Goal: Task Accomplishment & Management: Use online tool/utility

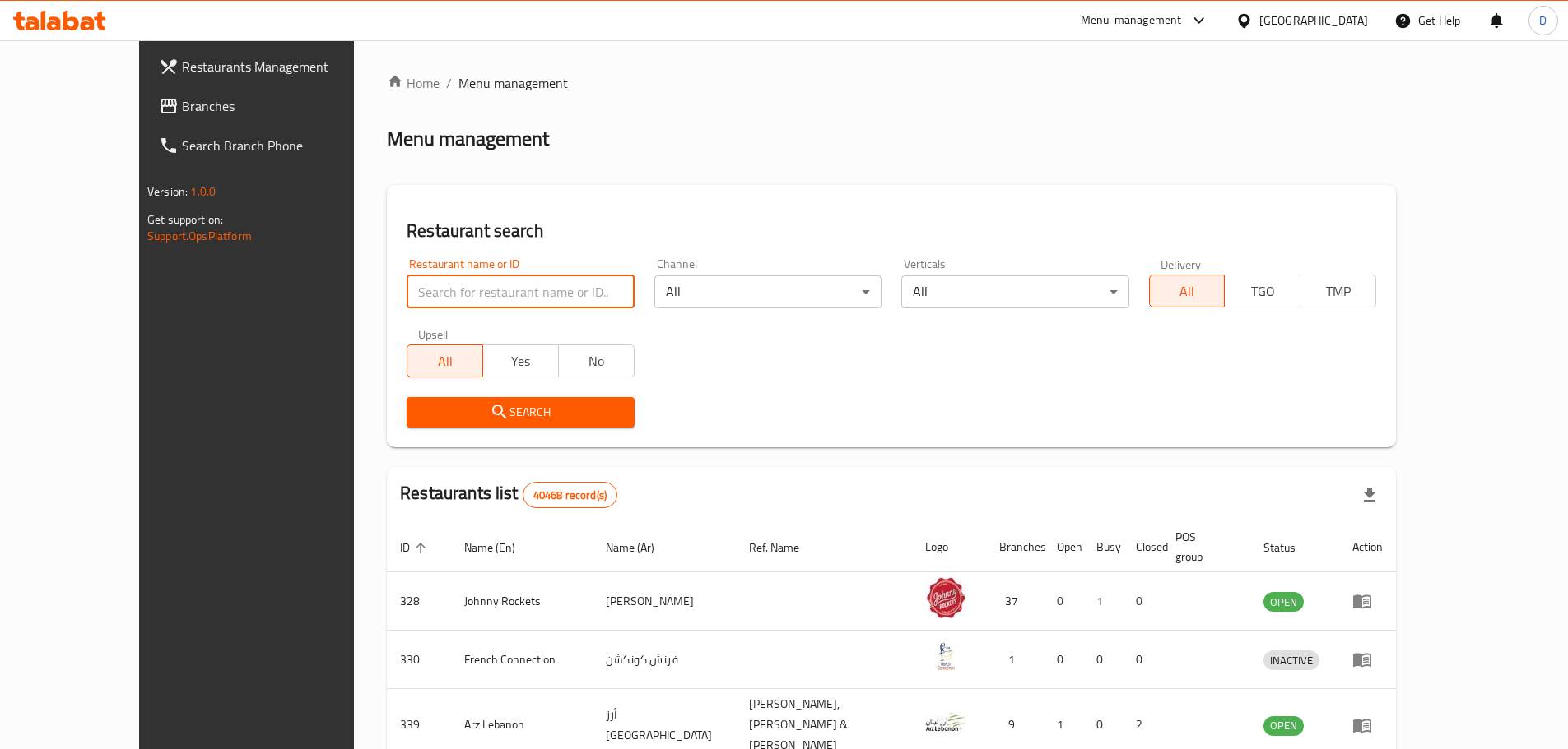
click at [407, 282] on input "search" at bounding box center [520, 292] width 227 height 33
paste input "661721"
type input "661721"
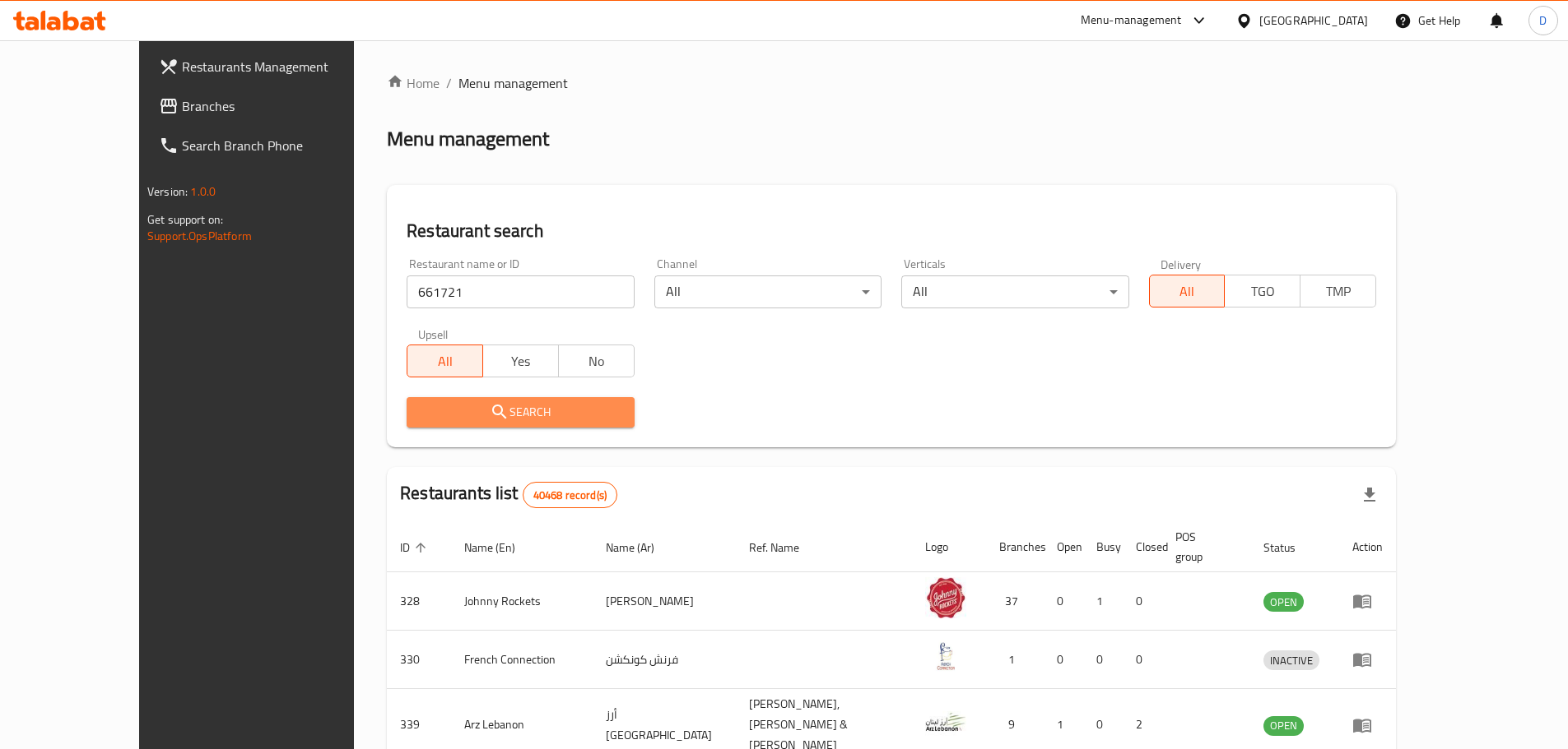
click at [448, 416] on span "Search" at bounding box center [520, 412] width 201 height 21
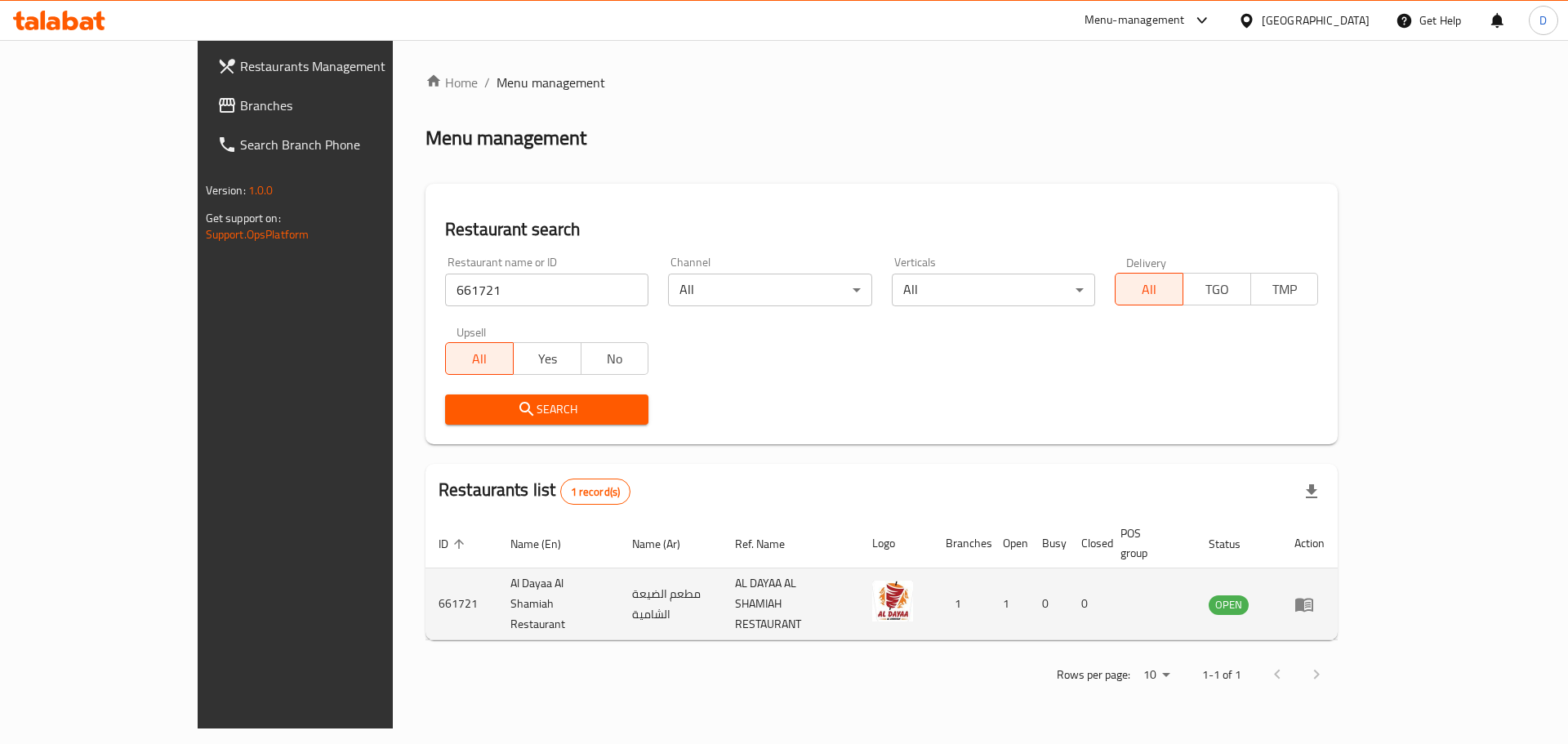
click at [1314, 595] on icon "enhanced table" at bounding box center [1305, 605] width 20 height 20
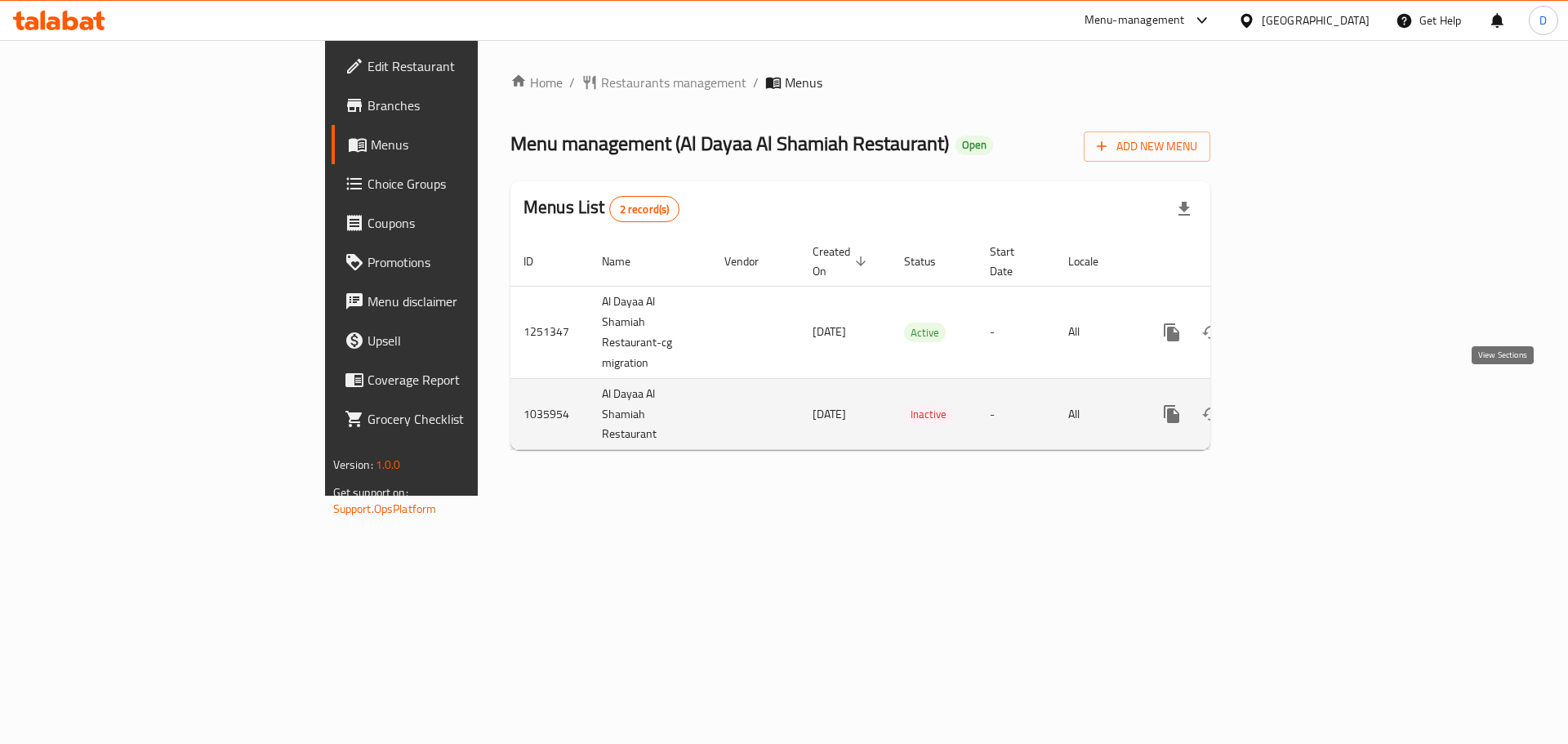
click at [1299, 405] on icon "enhanced table" at bounding box center [1290, 415] width 20 height 20
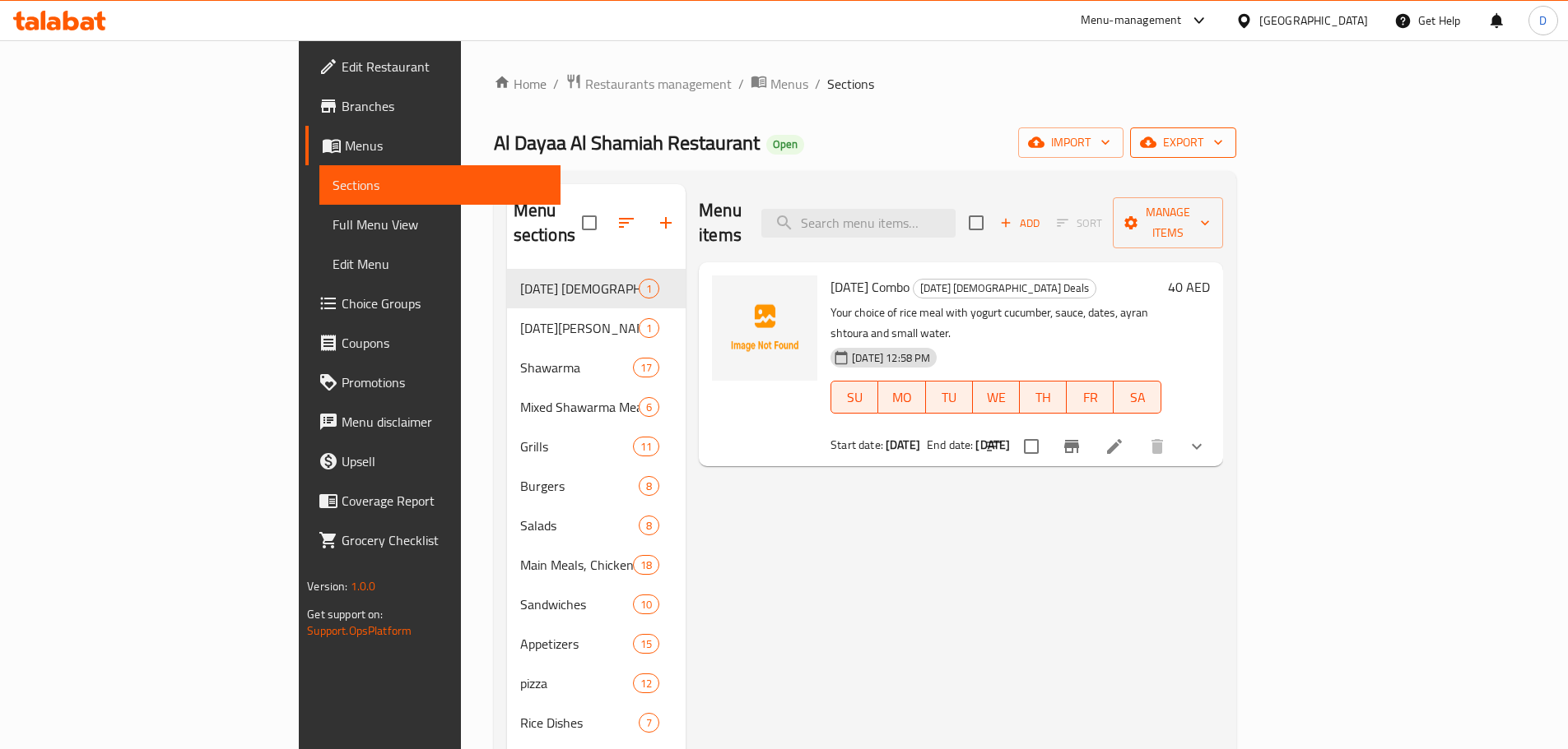
click at [1222, 138] on span "export" at bounding box center [1183, 142] width 80 height 21
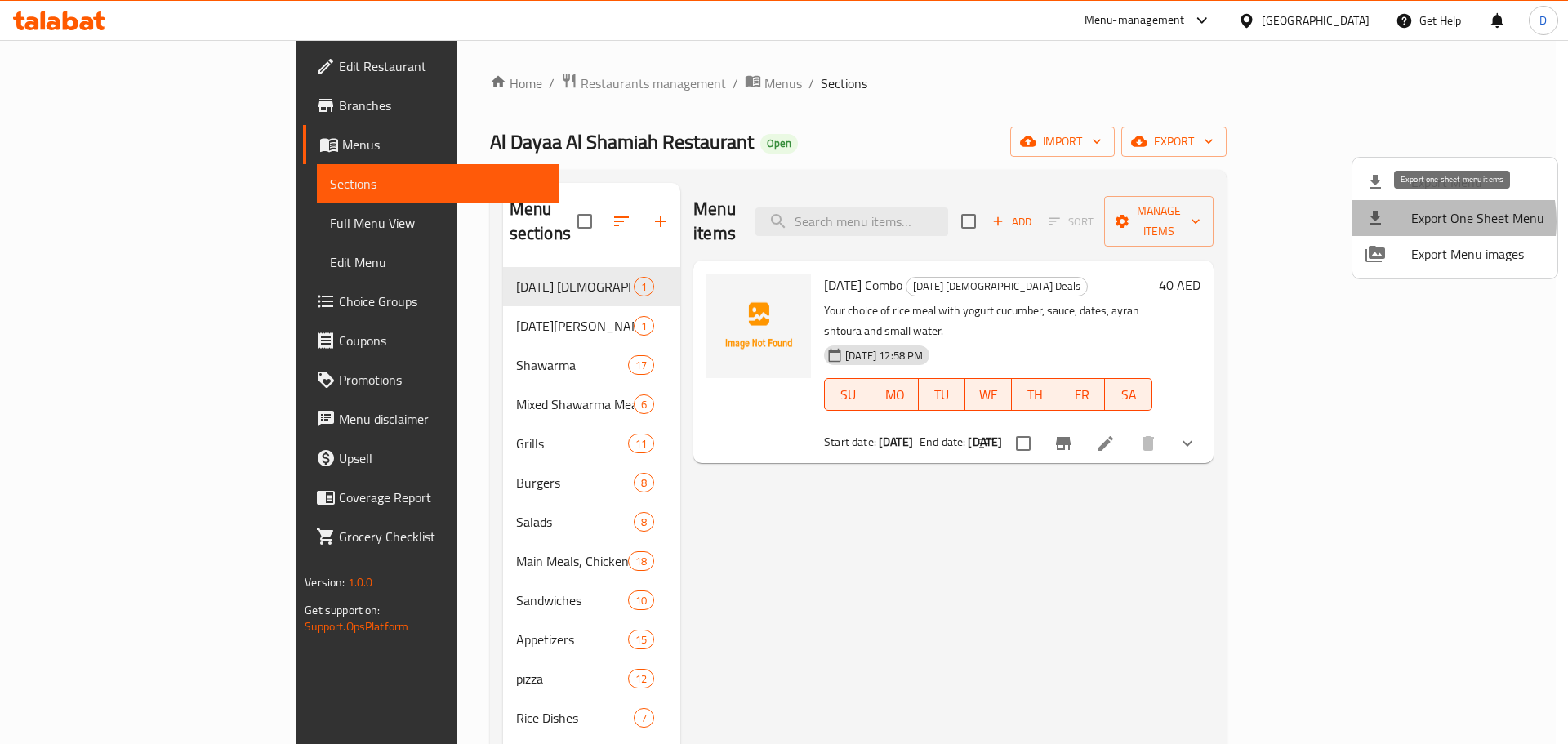
click at [1416, 222] on span "Export One Sheet Menu" at bounding box center [1478, 218] width 133 height 20
click at [987, 75] on div at bounding box center [784, 372] width 1568 height 744
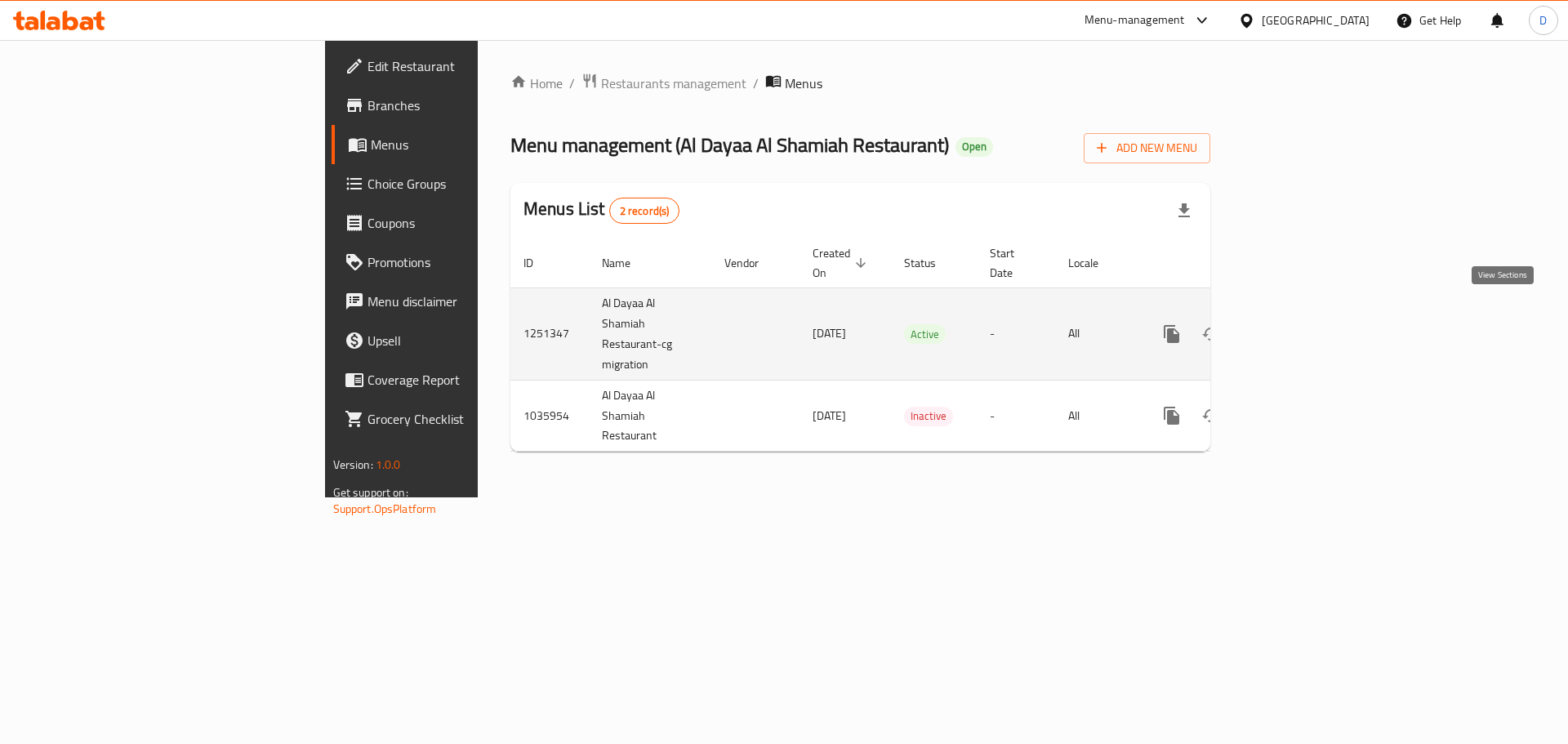
click at [1299, 324] on icon "enhanced table" at bounding box center [1290, 334] width 20 height 20
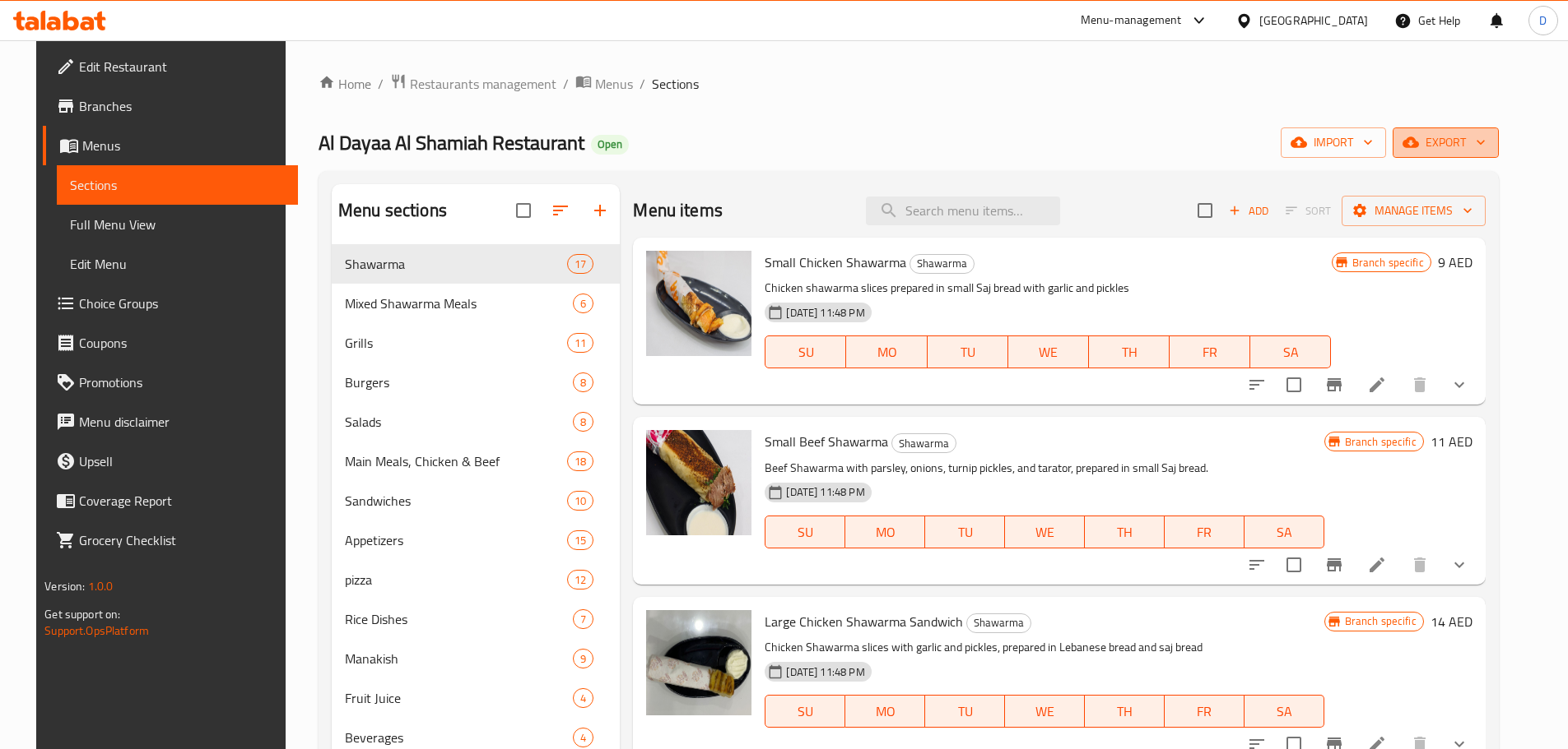
click at [1481, 140] on span "export" at bounding box center [1446, 142] width 80 height 21
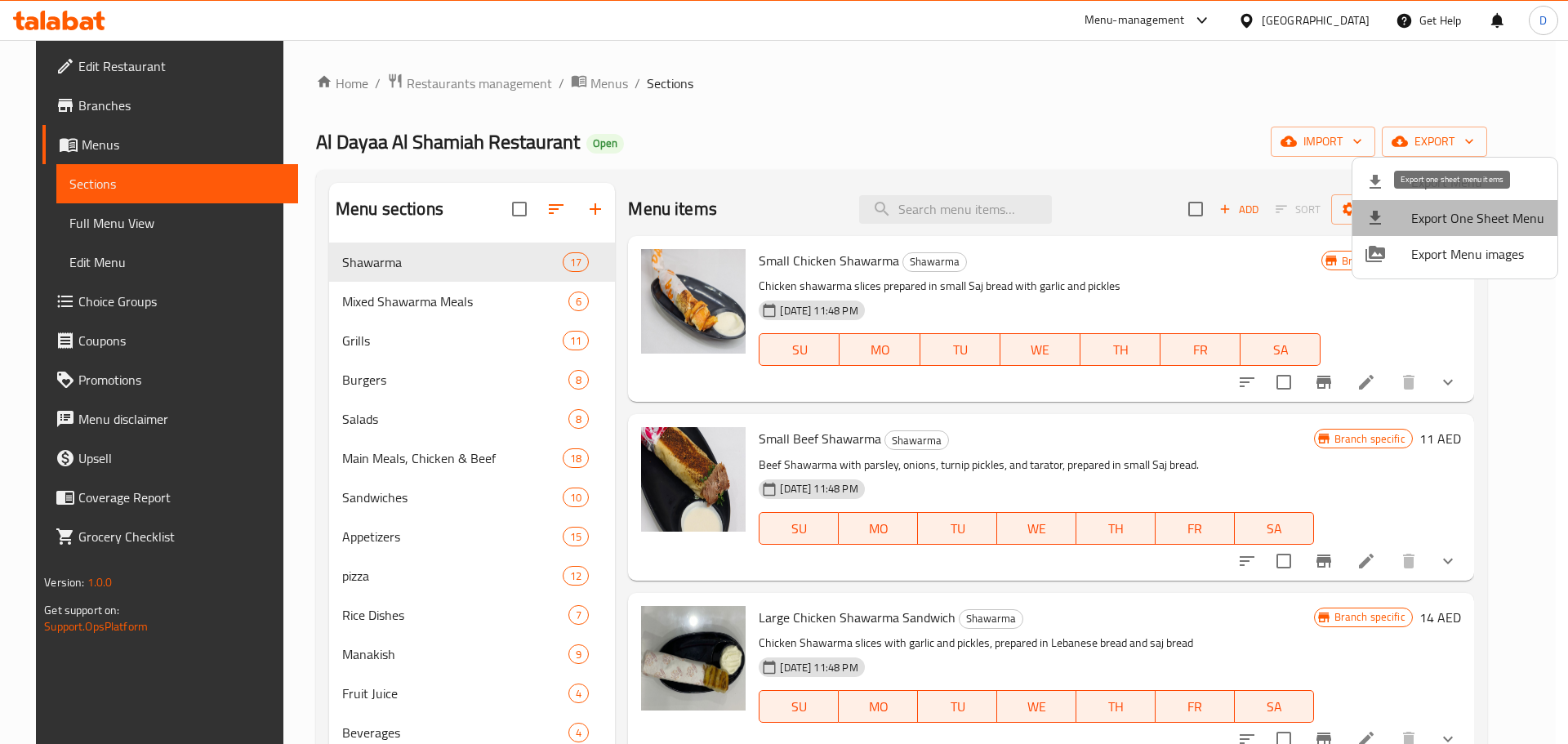
click at [1463, 216] on span "Export One Sheet Menu" at bounding box center [1478, 218] width 133 height 20
click at [452, 211] on div at bounding box center [784, 372] width 1568 height 744
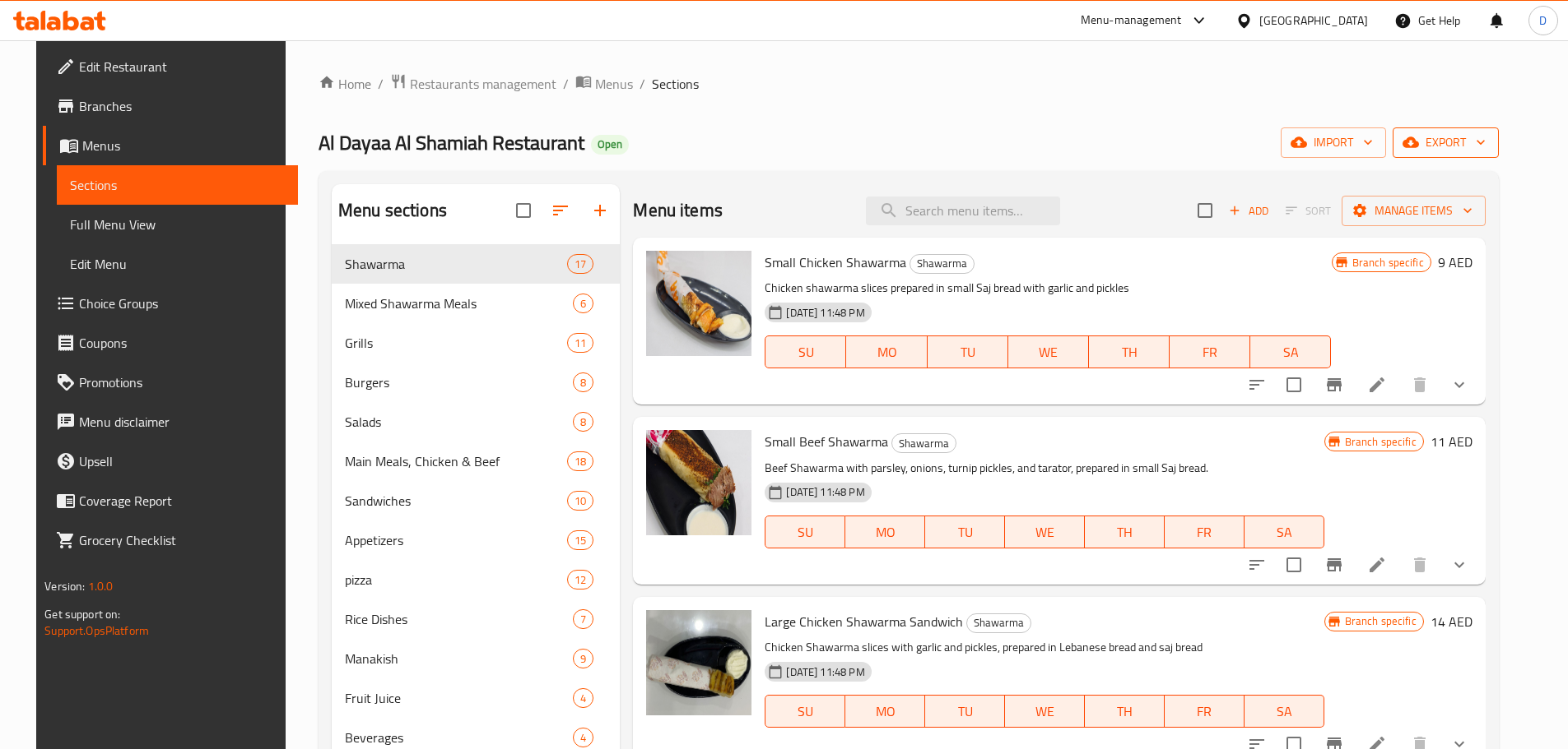
click at [1477, 145] on span "export" at bounding box center [1446, 142] width 80 height 21
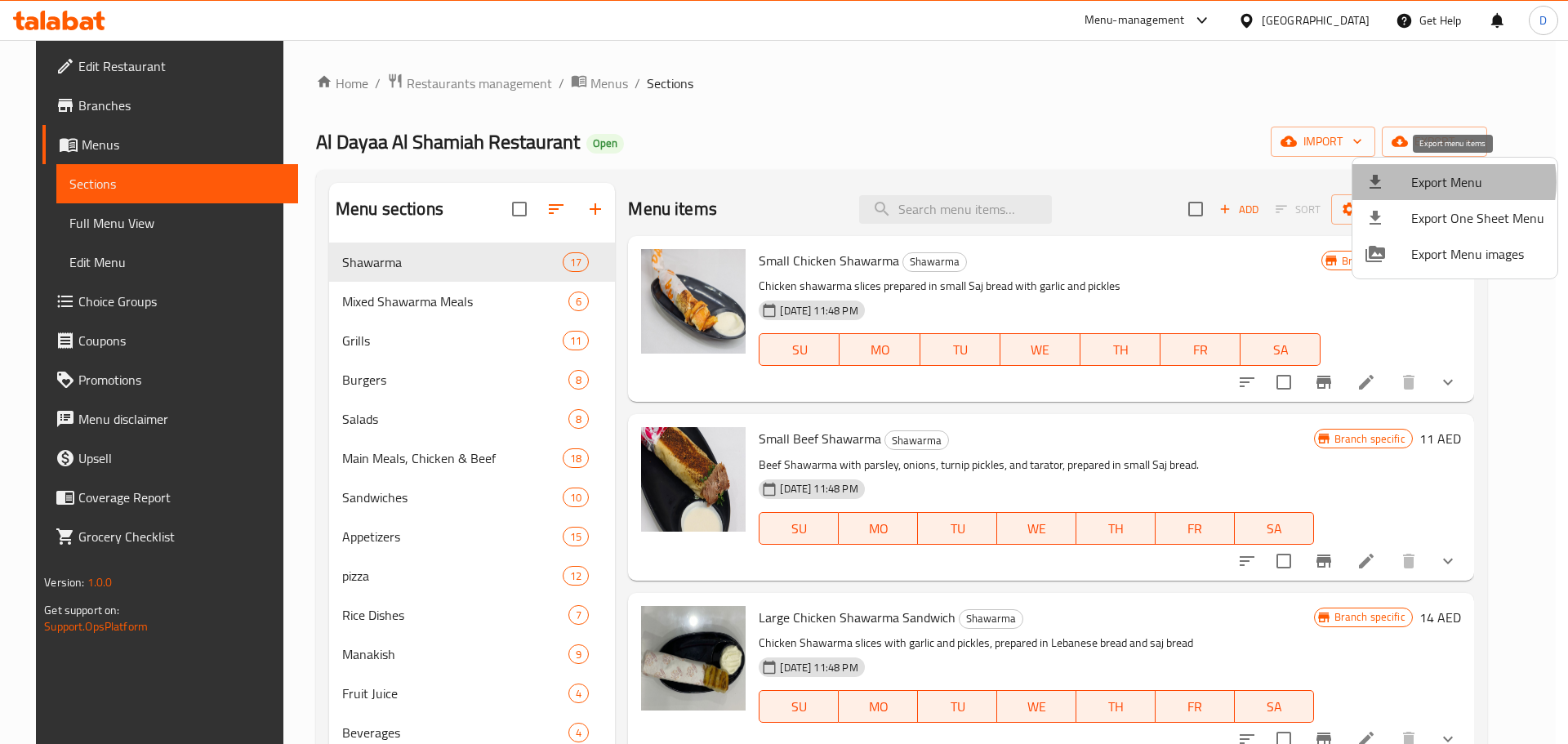
click at [1443, 182] on span "Export Menu" at bounding box center [1478, 182] width 133 height 20
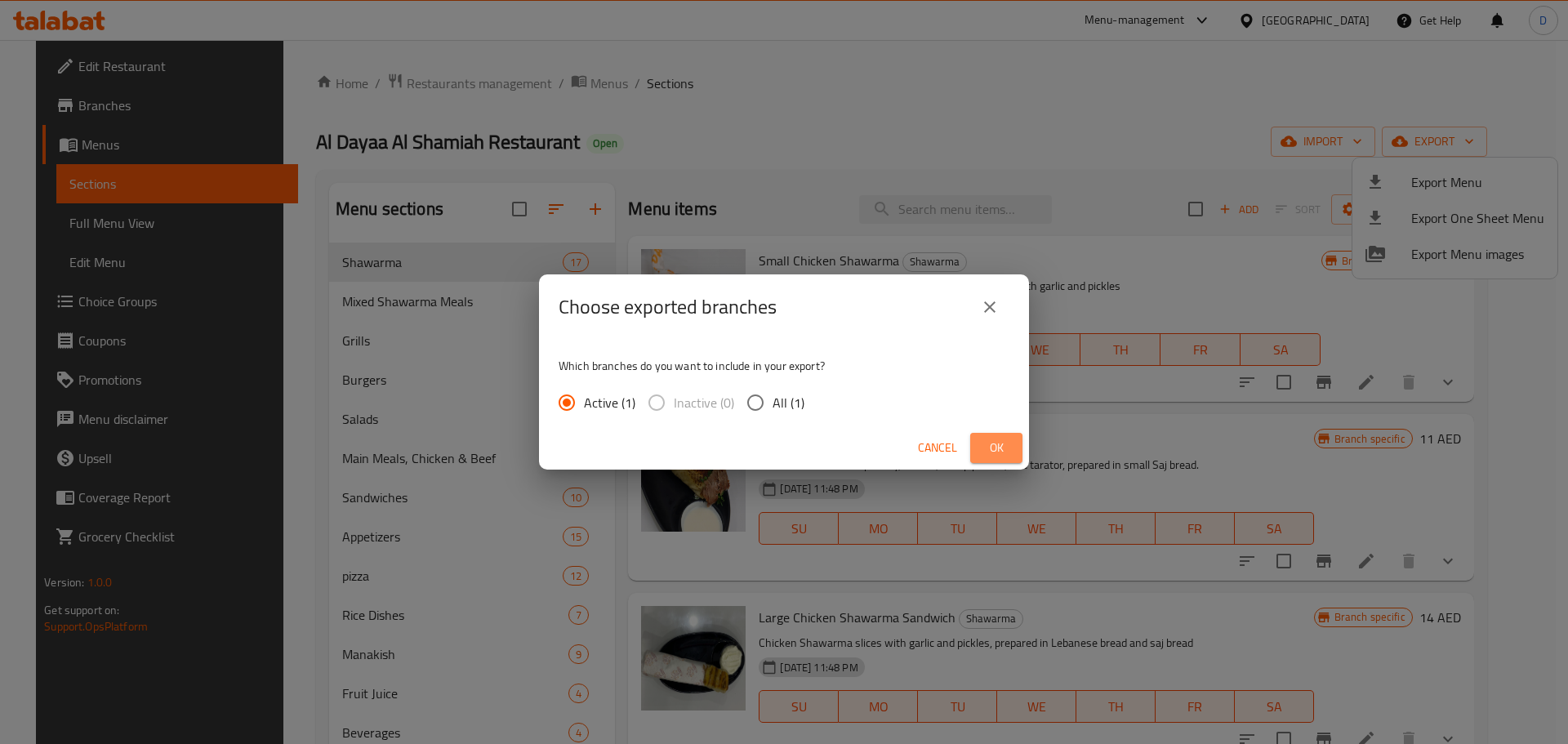
click at [987, 445] on span "Ok" at bounding box center [996, 448] width 26 height 21
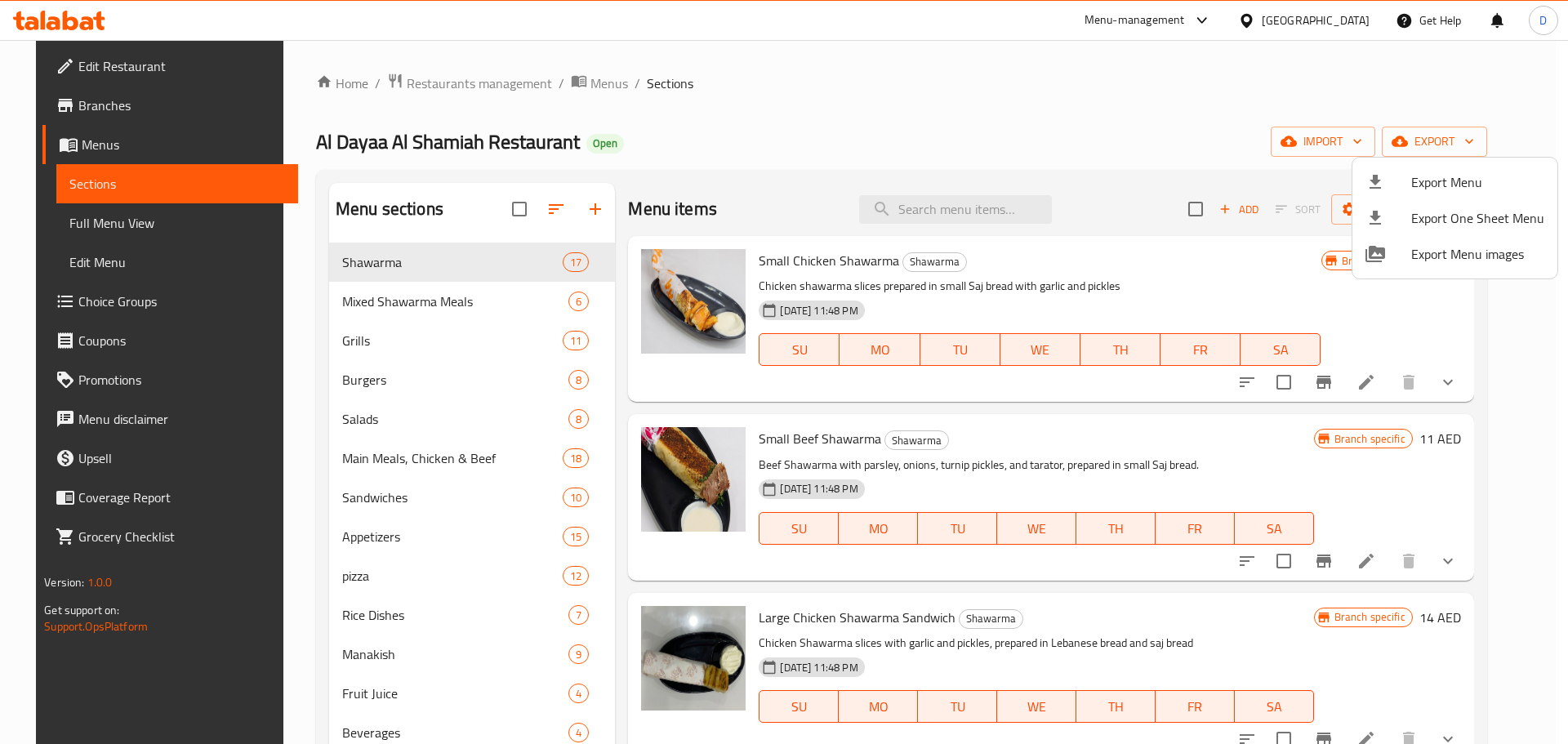
click at [592, 83] on div at bounding box center [784, 372] width 1568 height 744
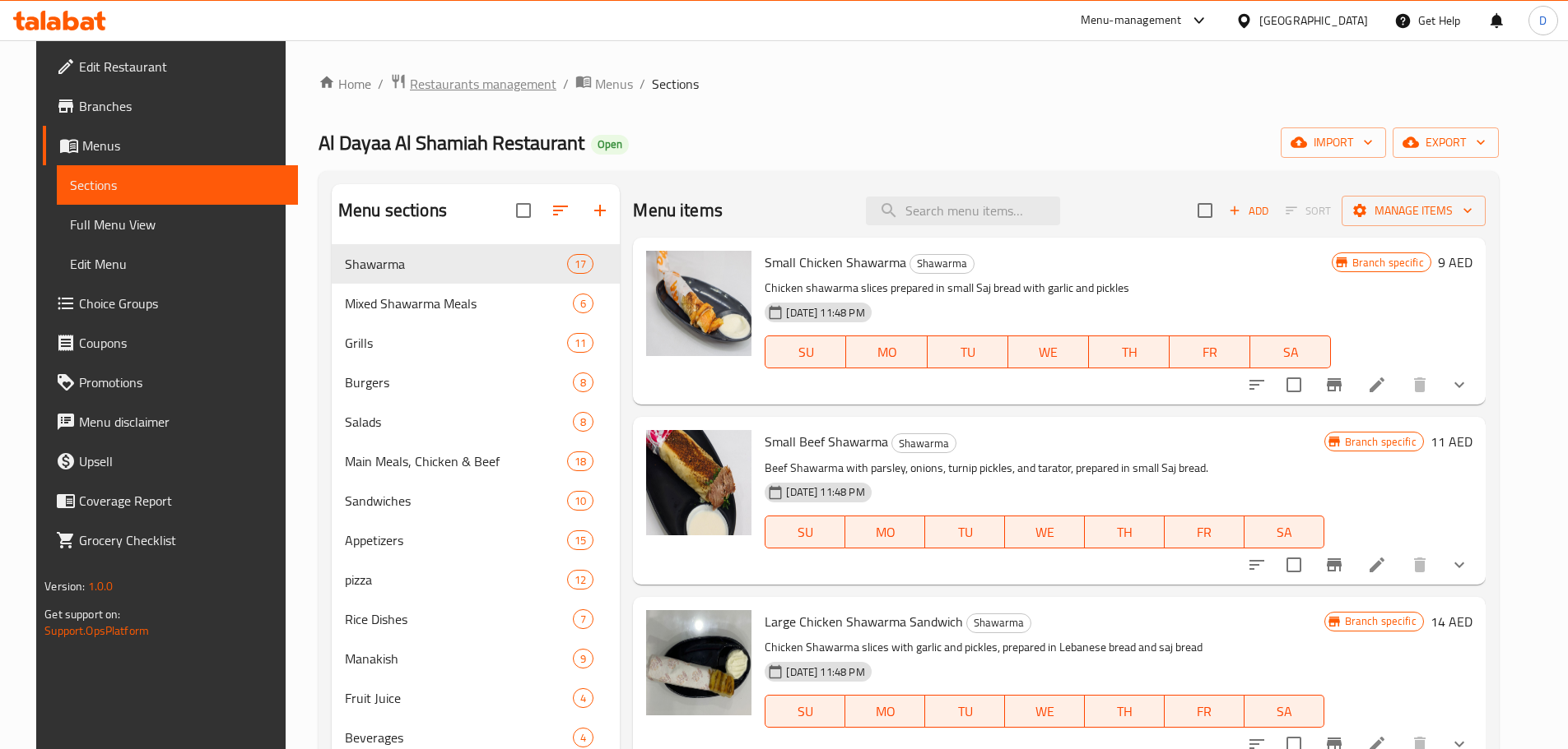
click at [514, 84] on span "Restaurants management" at bounding box center [483, 84] width 147 height 20
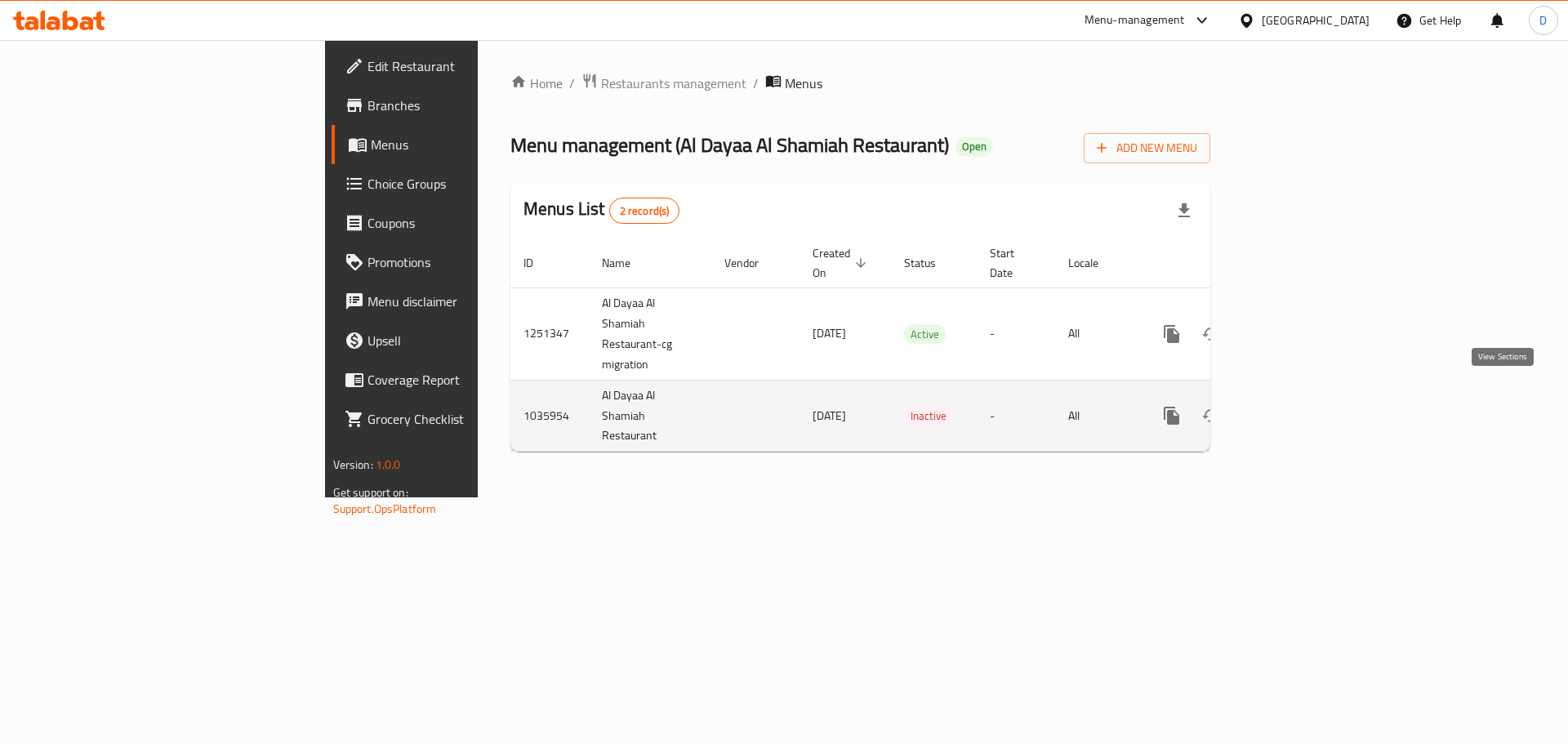
click at [1309, 396] on link "enhanced table" at bounding box center [1289, 415] width 39 height 39
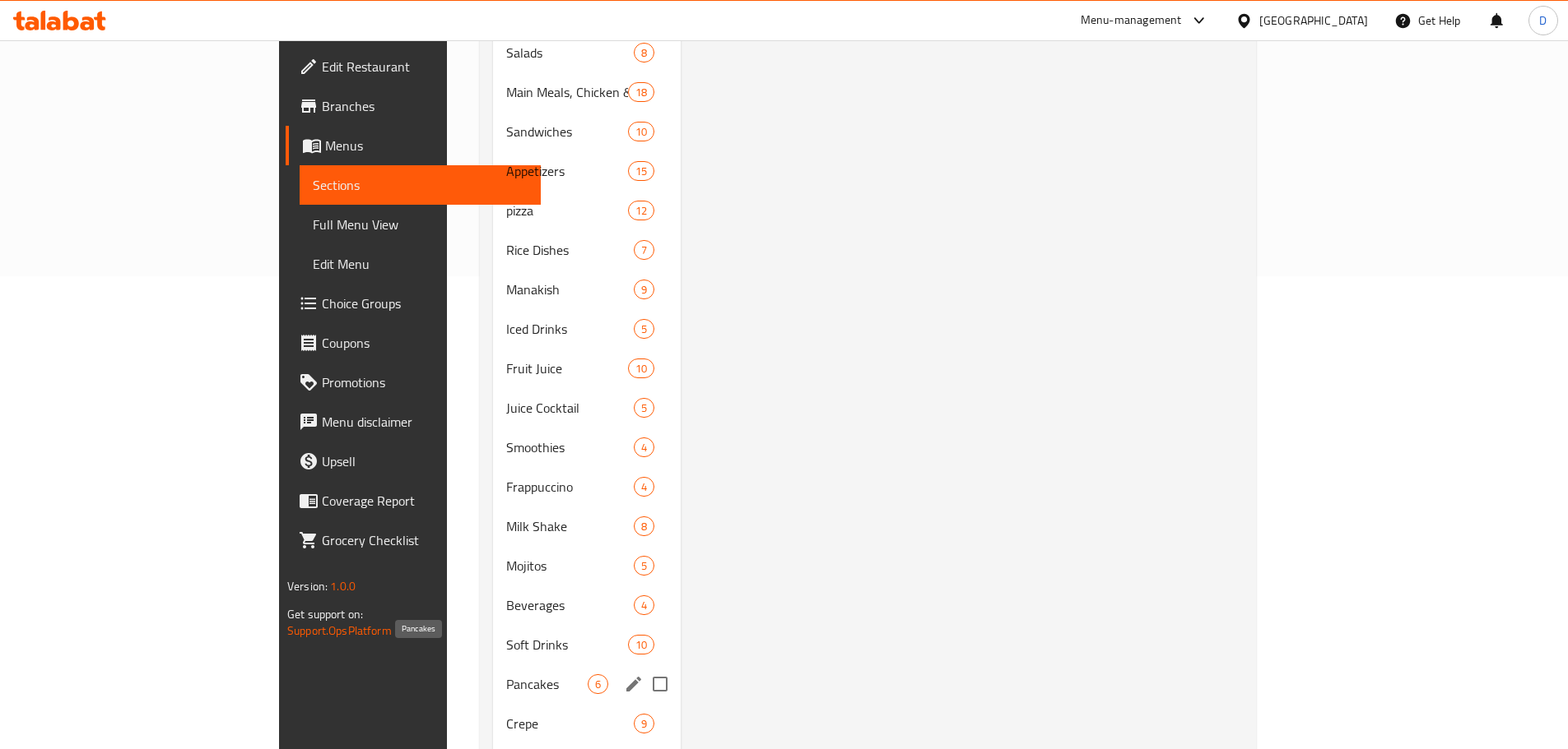
scroll to position [535, 0]
